Goal: Information Seeking & Learning: Learn about a topic

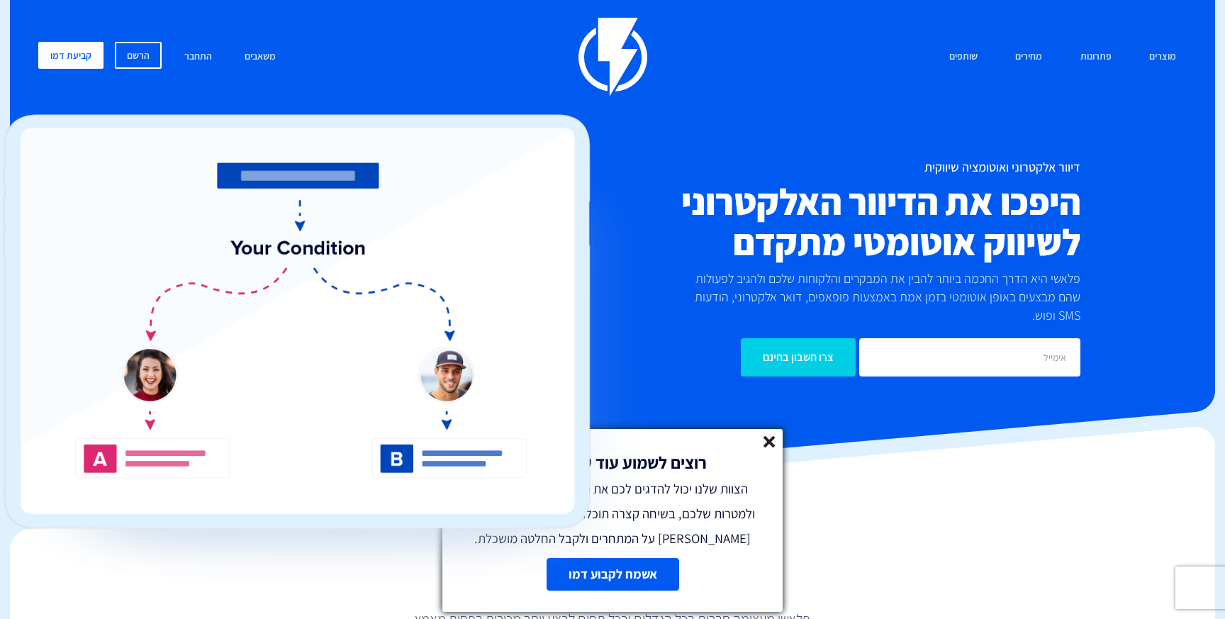
click at [765, 445] on line at bounding box center [769, 442] width 10 height 10
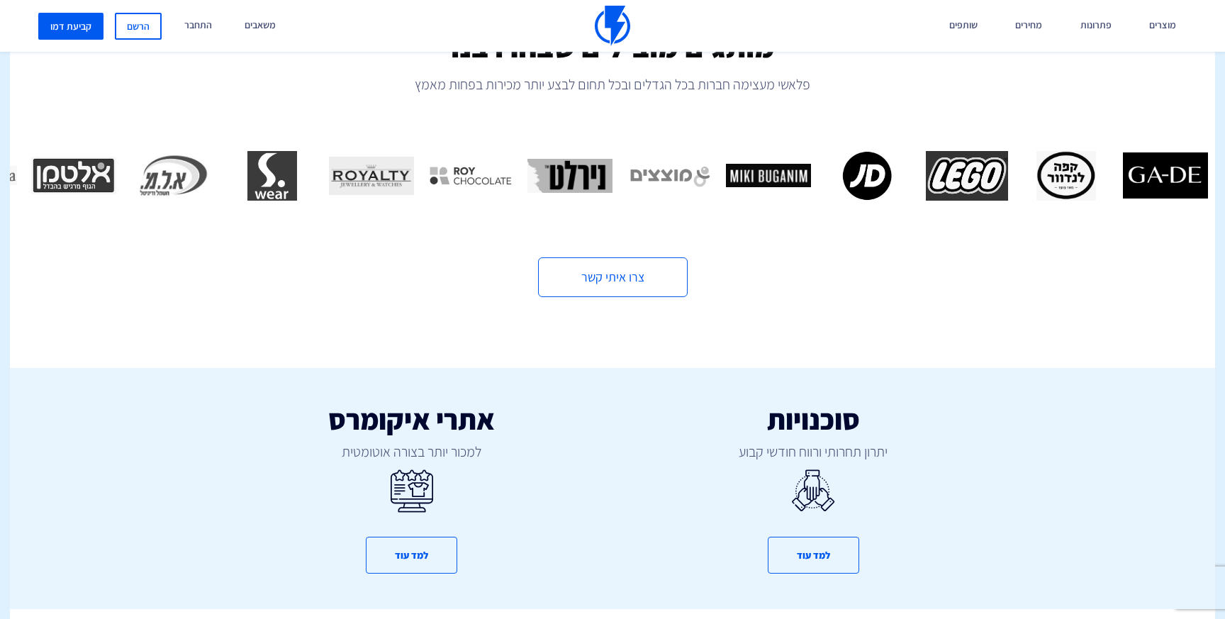
scroll to position [587, 0]
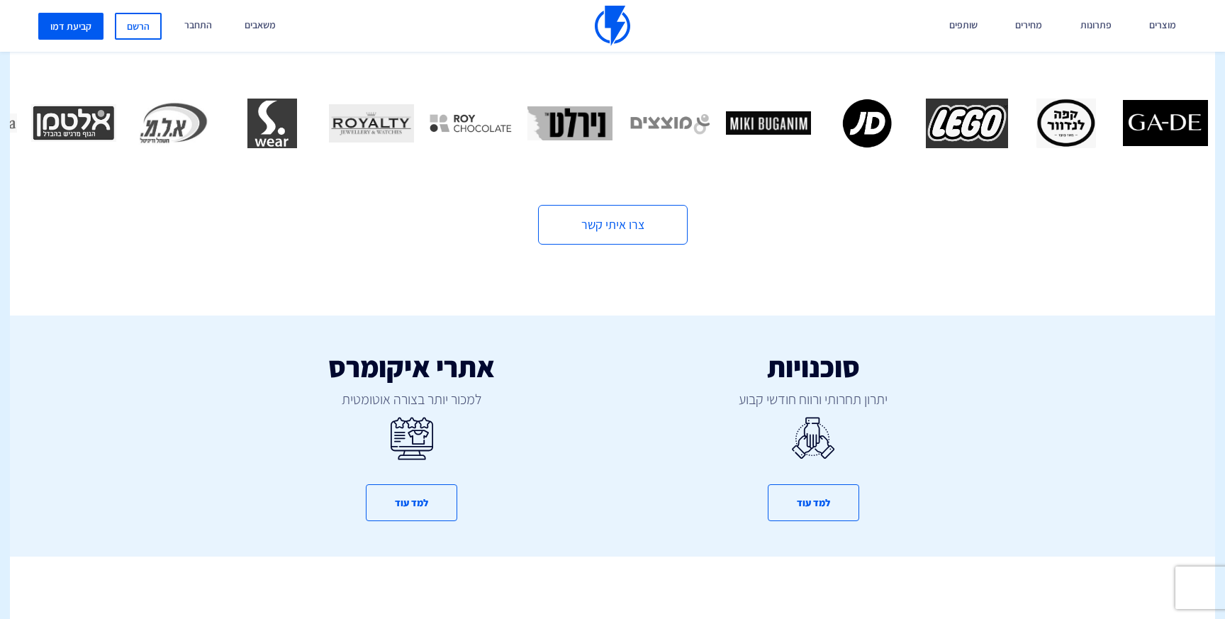
click at [816, 425] on icon at bounding box center [813, 438] width 43 height 55
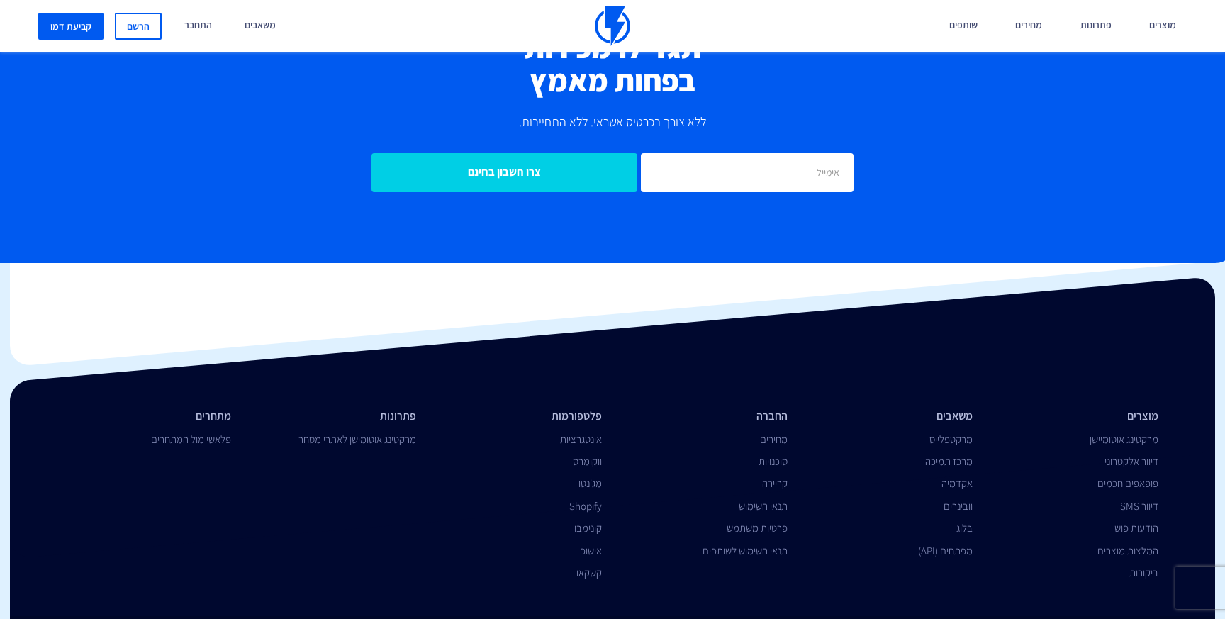
scroll to position [4673, 0]
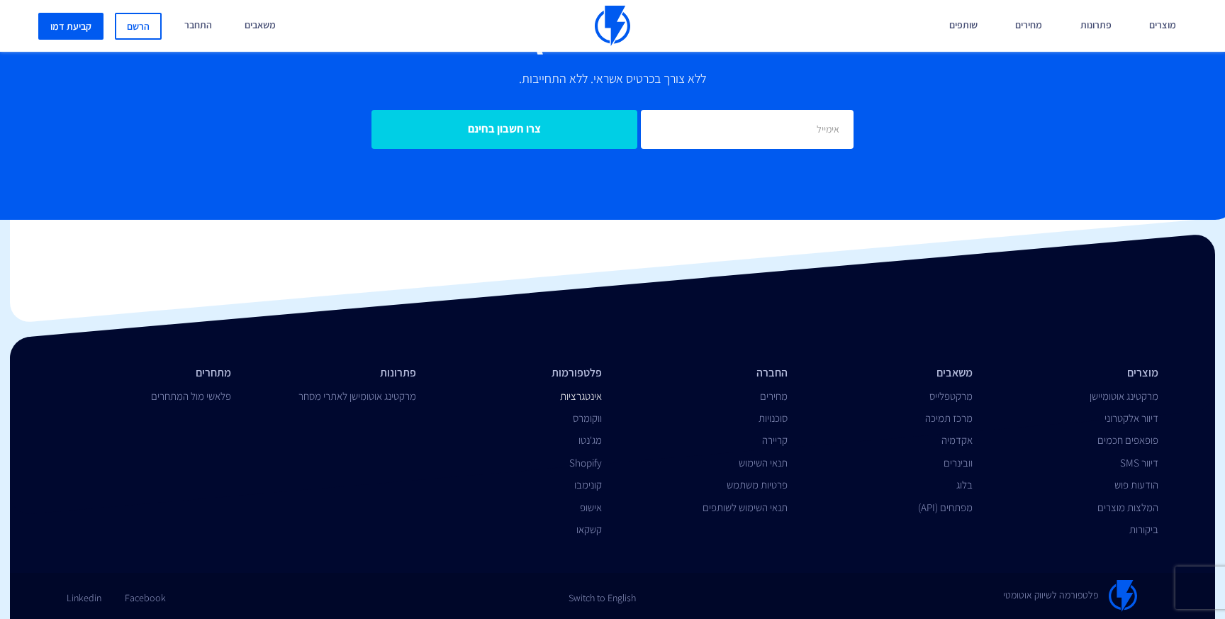
click at [597, 392] on link "אינטגרציות" at bounding box center [581, 395] width 42 height 13
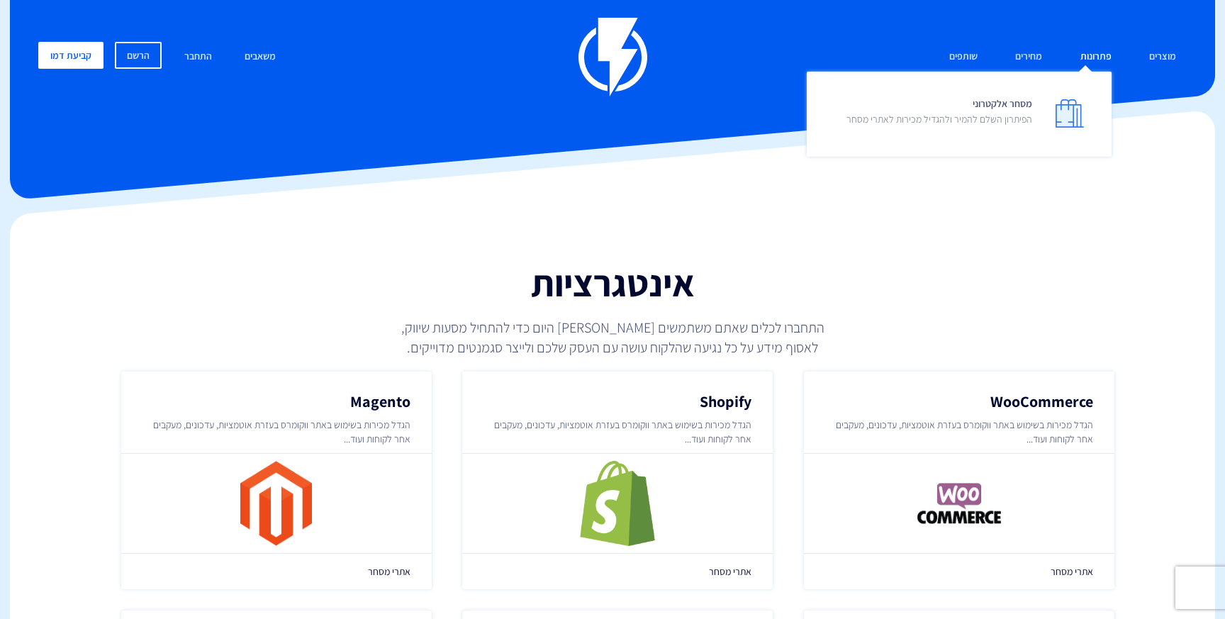
click at [1103, 55] on link "פתרונות" at bounding box center [1096, 57] width 52 height 30
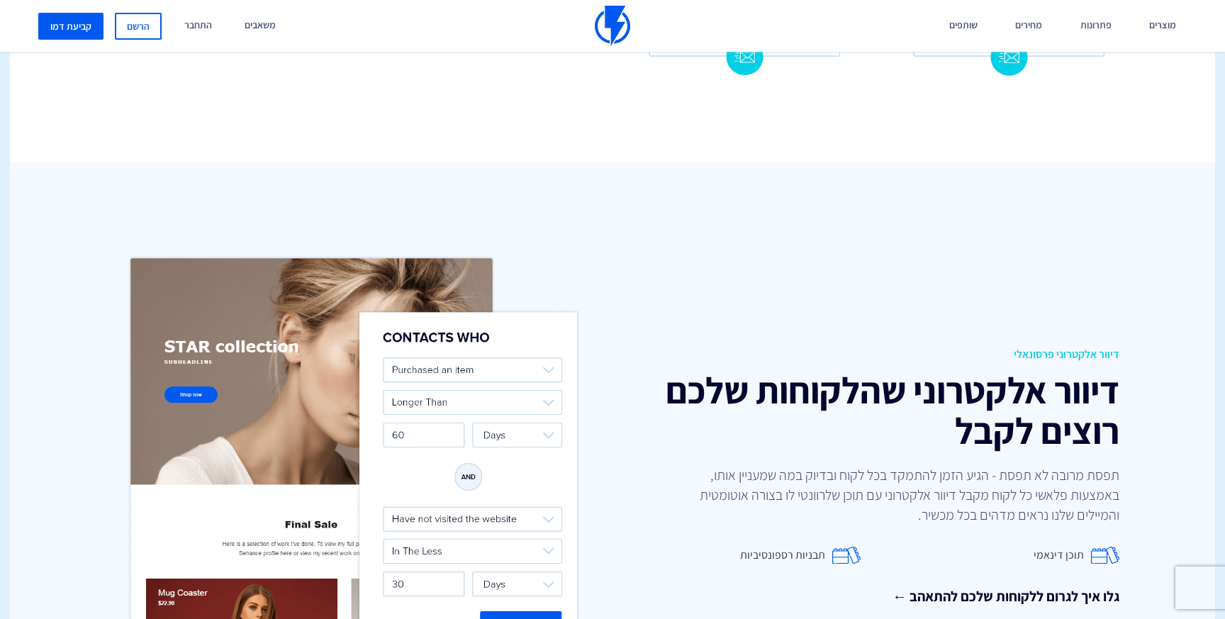
scroll to position [1681, 0]
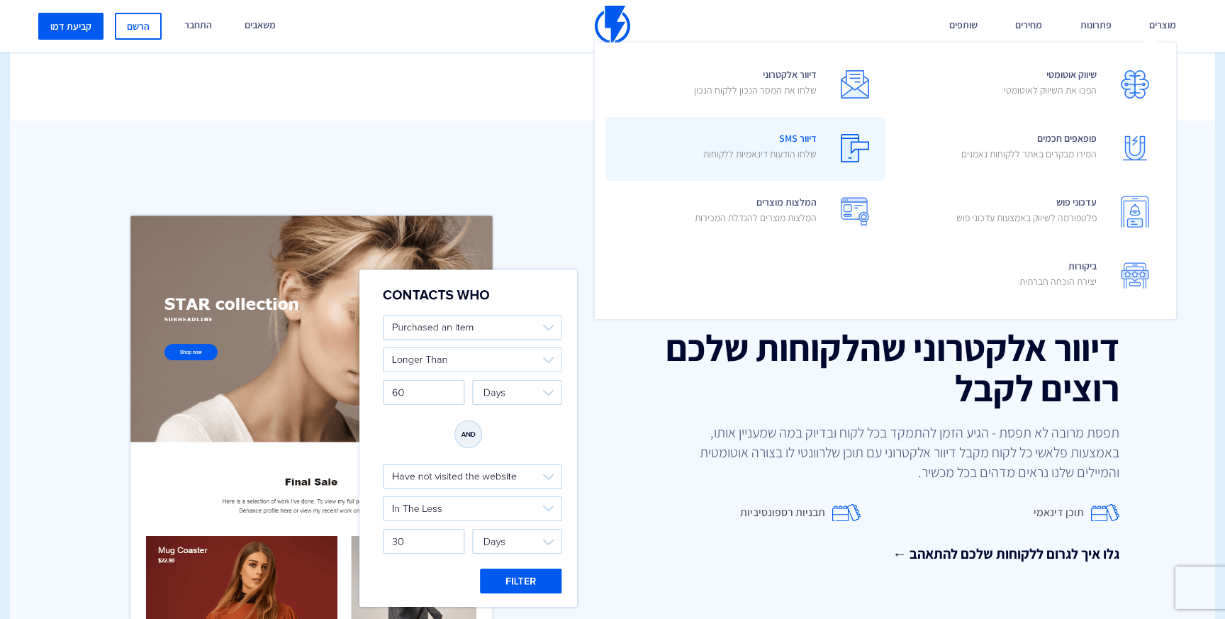
click at [819, 140] on link "דיוור SMS שלחו הודעות דינאמיות ללקוחות" at bounding box center [746, 149] width 280 height 64
